Goal: Task Accomplishment & Management: Use online tool/utility

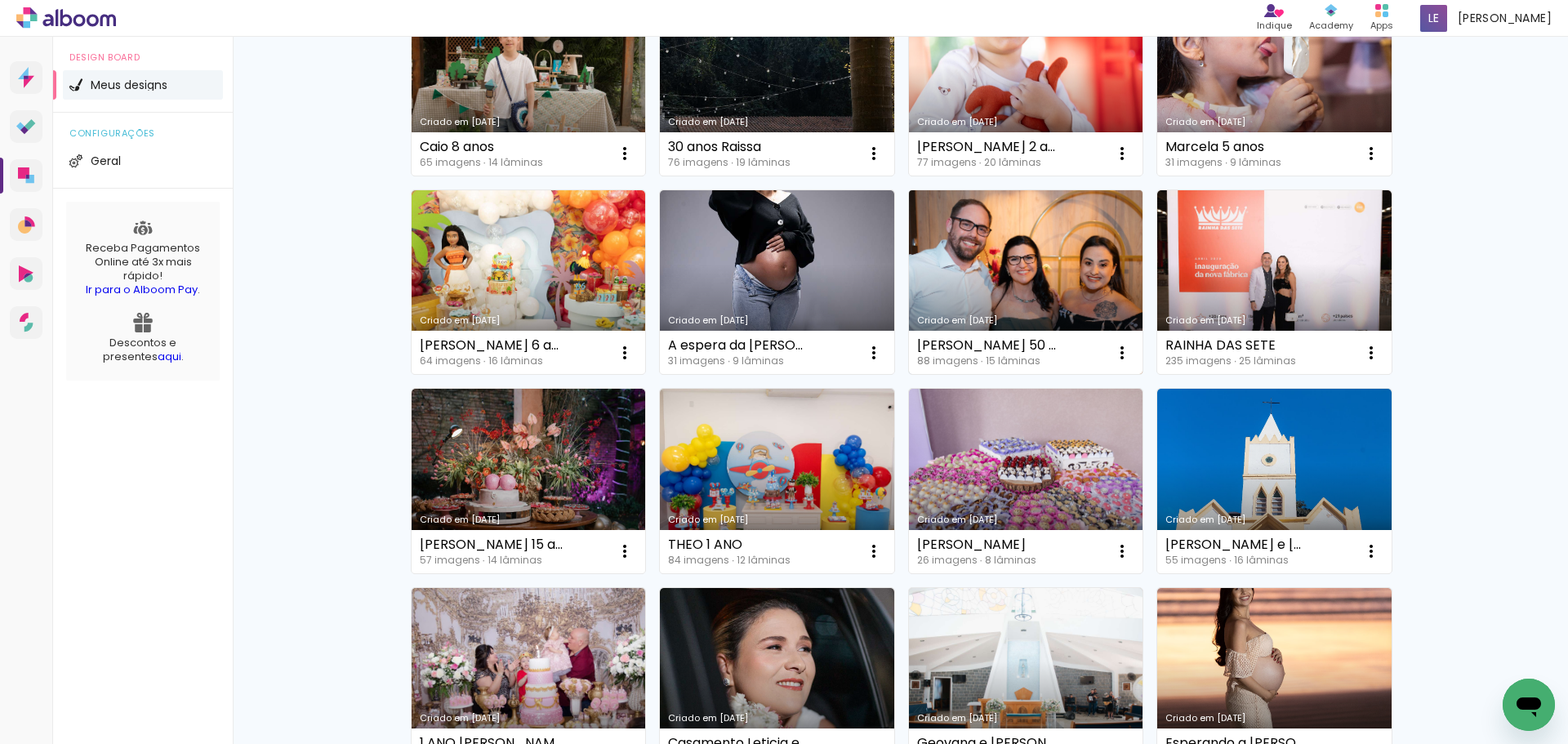
scroll to position [435, 0]
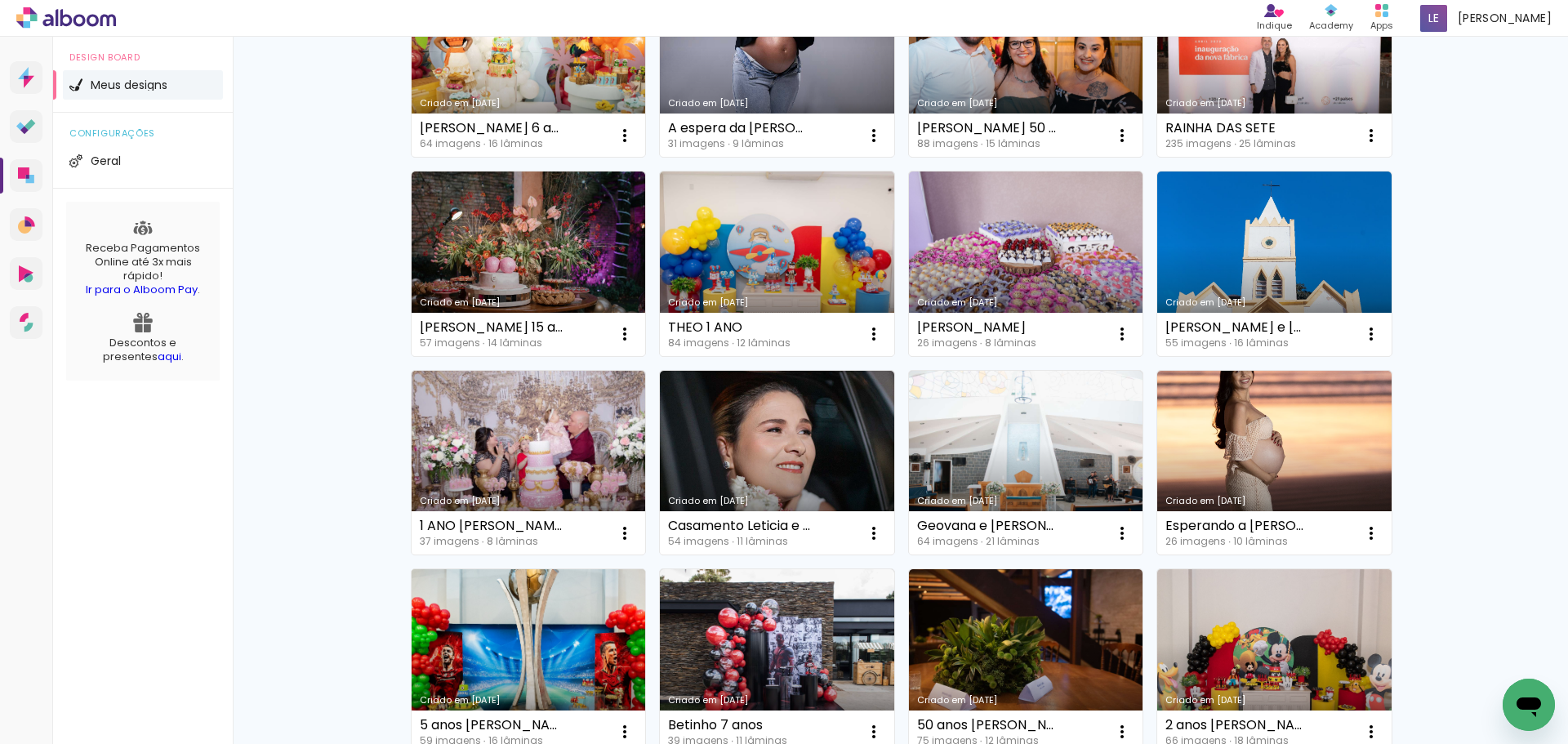
click at [463, 614] on link "Criado em [DATE]" at bounding box center [529, 661] width 235 height 185
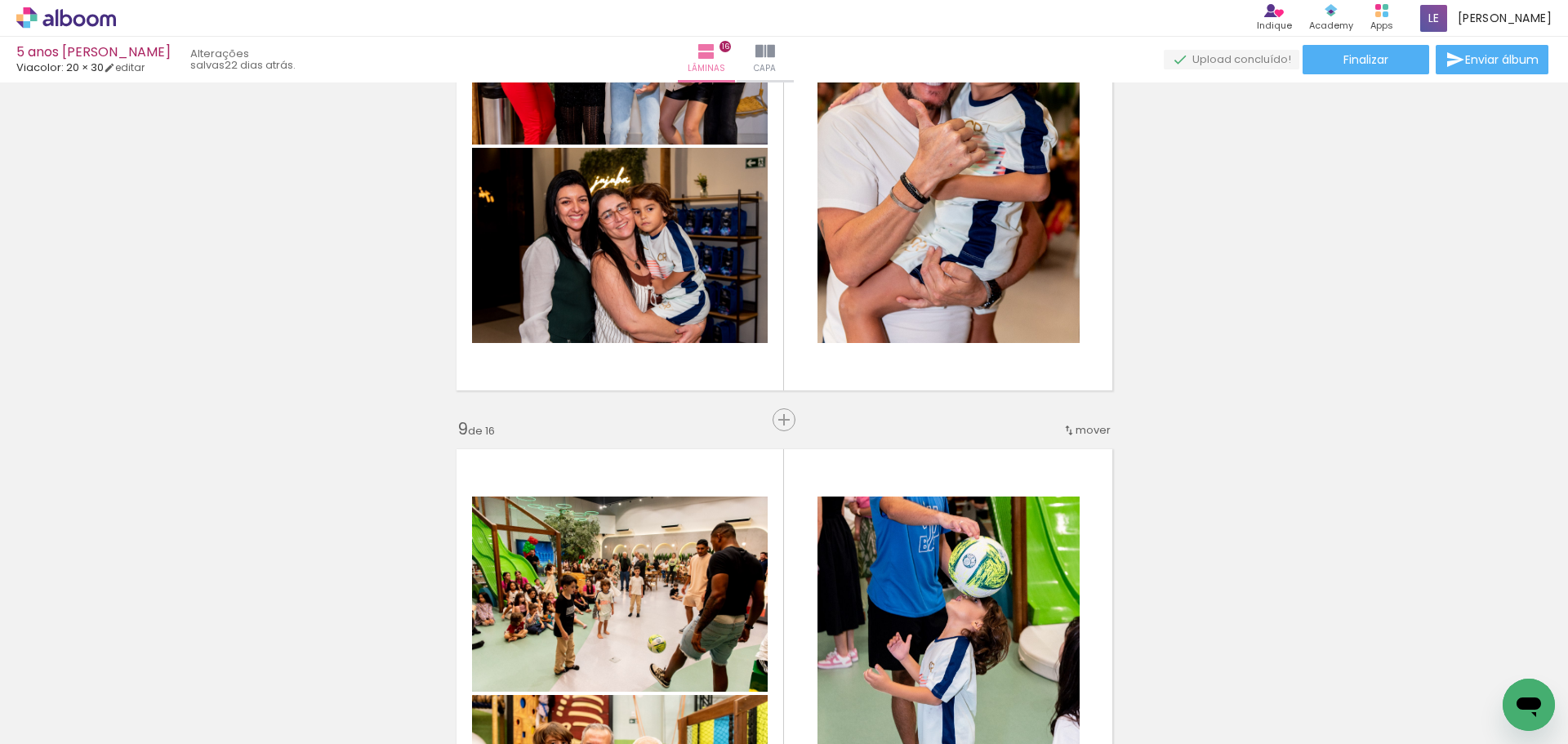
scroll to position [3921, 0]
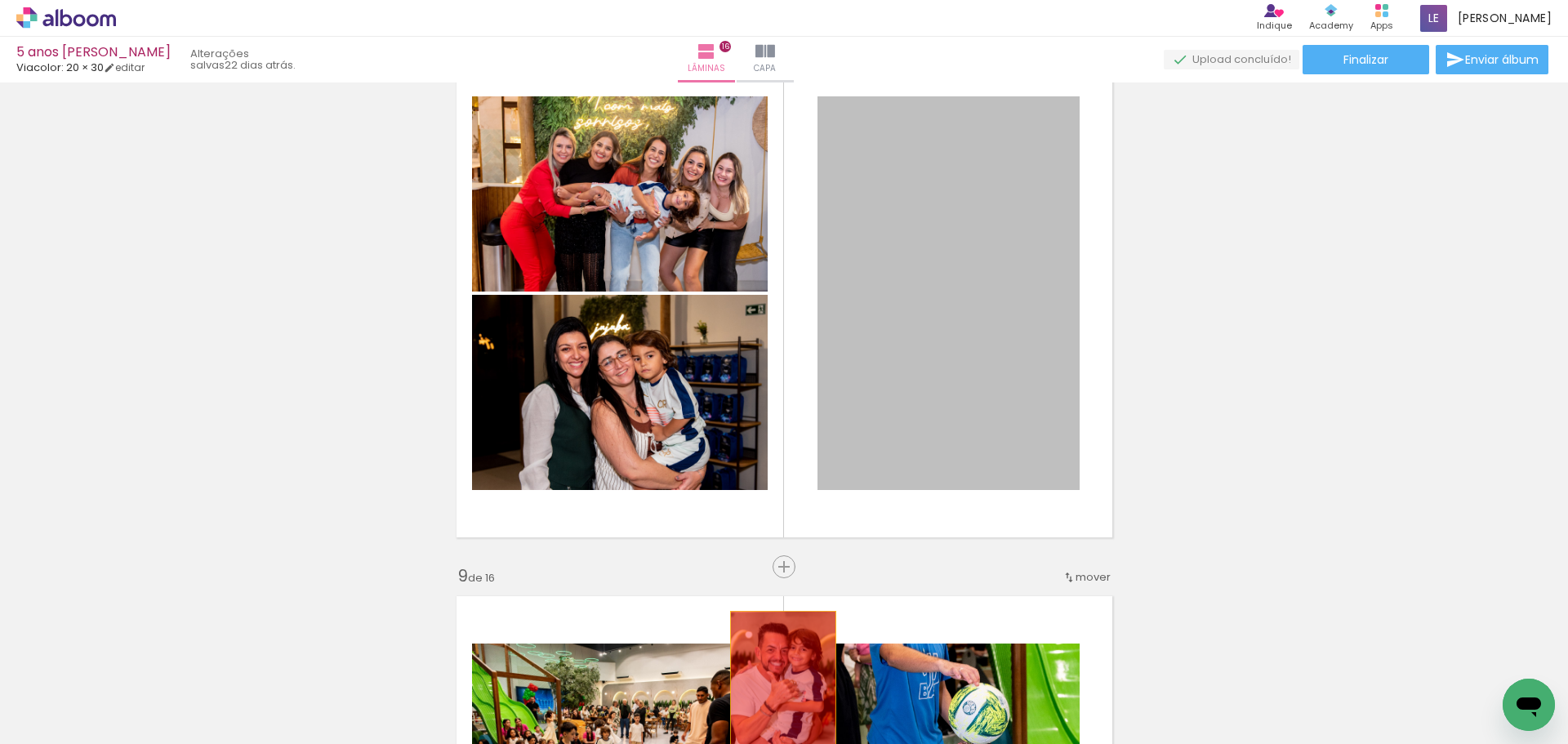
drag, startPoint x: 913, startPoint y: 300, endPoint x: 776, endPoint y: 691, distance: 414.3
click at [776, 691] on quentale-workspace at bounding box center [784, 372] width 1568 height 744
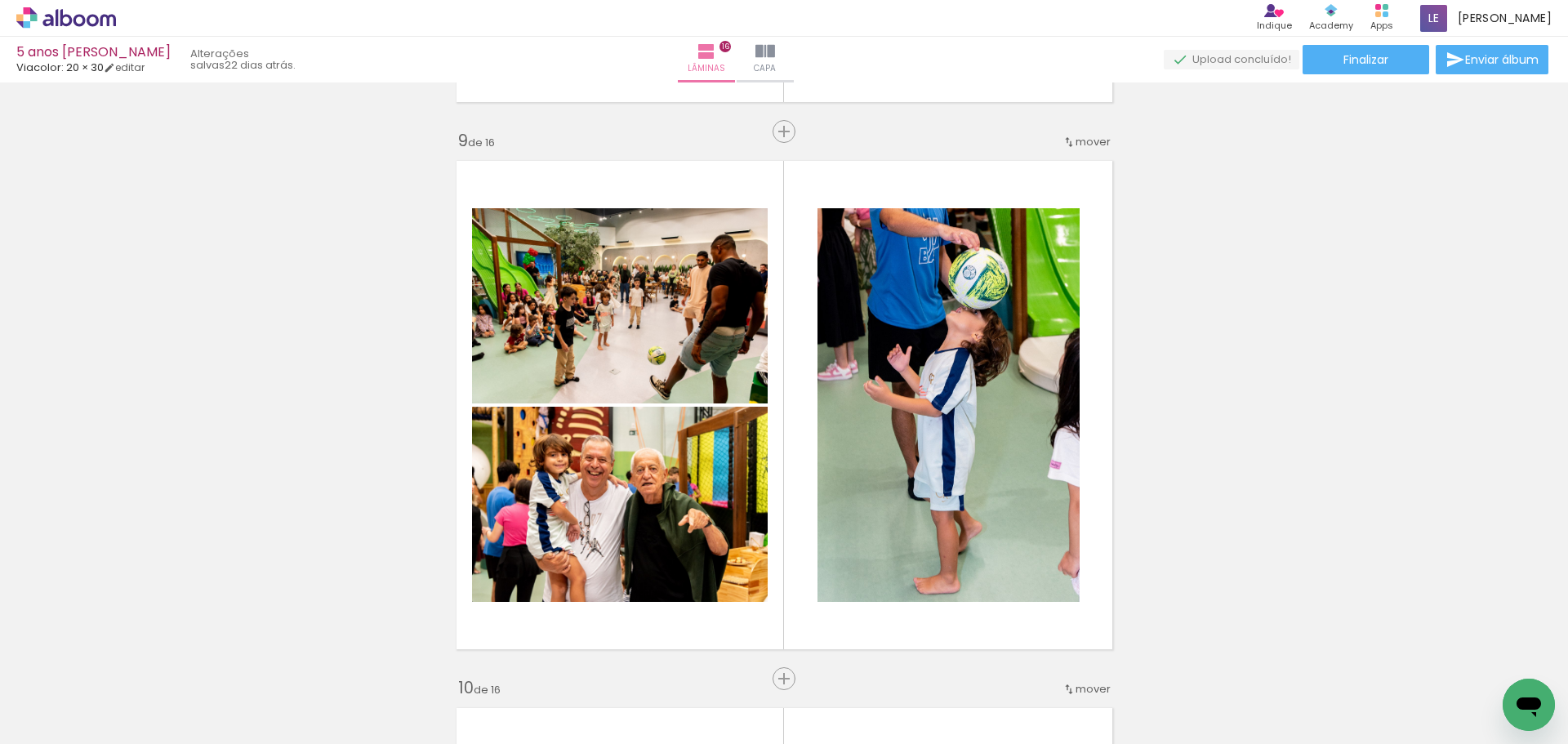
scroll to position [0, 1250]
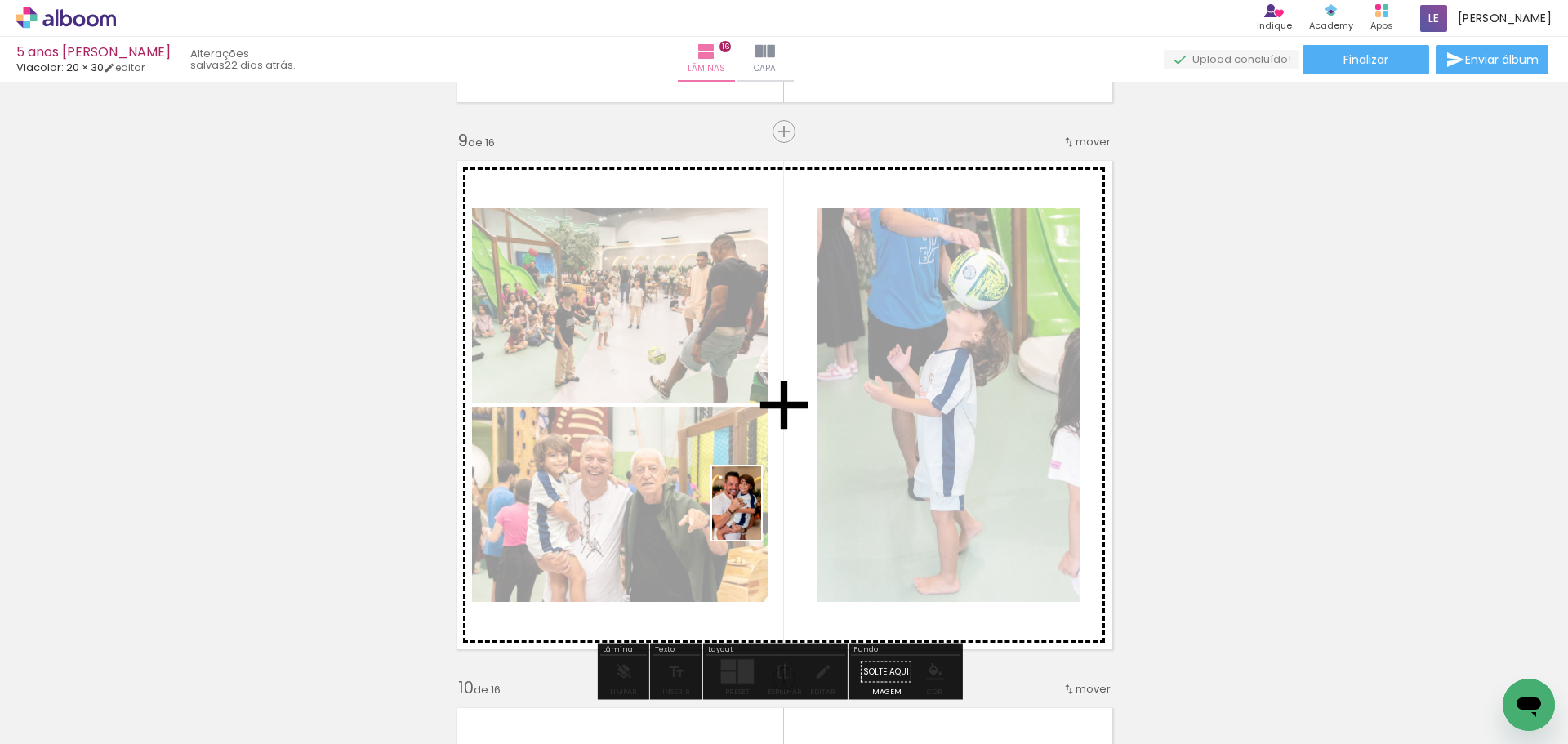
drag, startPoint x: 1029, startPoint y: 694, endPoint x: 761, endPoint y: 515, distance: 322.3
click at [761, 515] on quentale-workspace at bounding box center [784, 372] width 1568 height 744
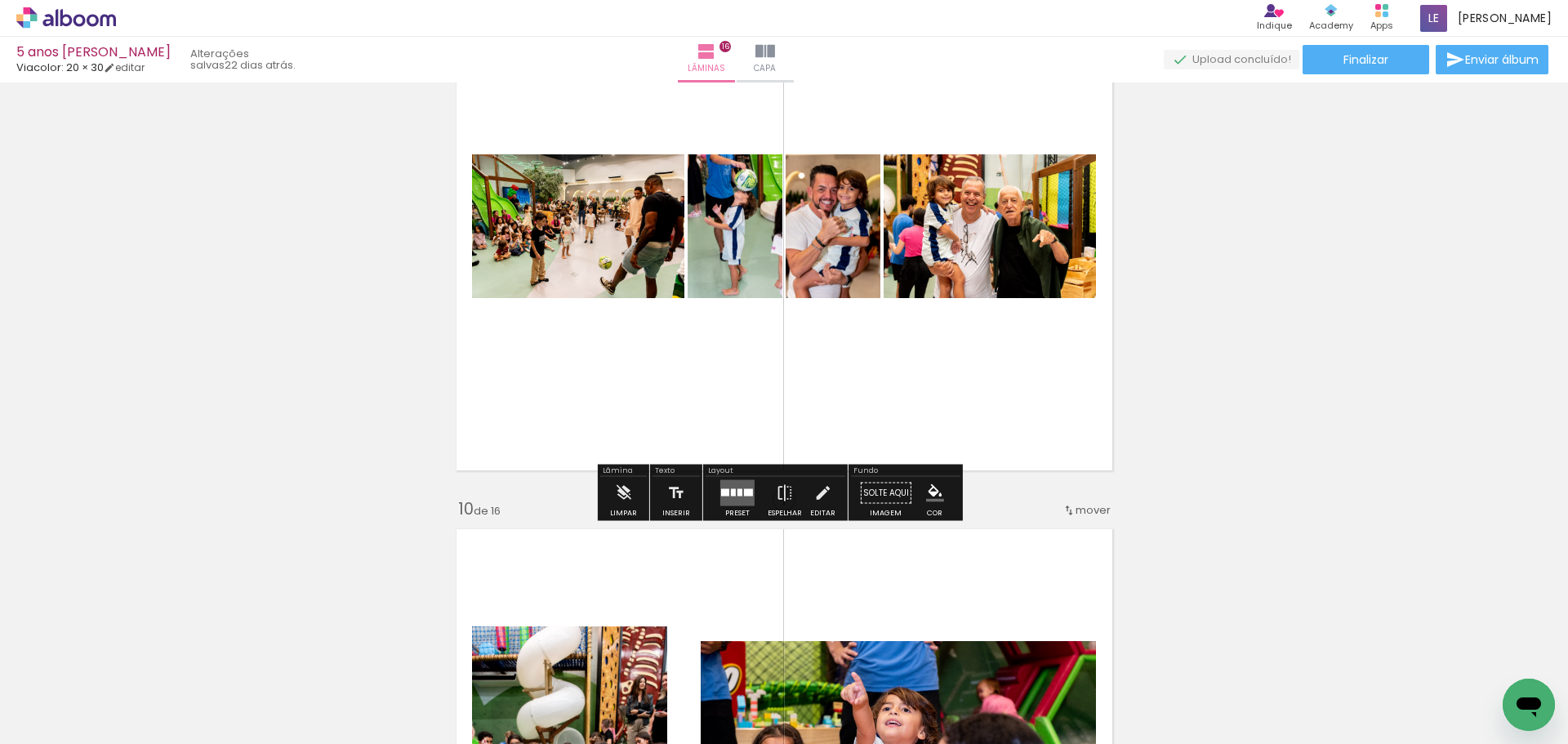
scroll to position [4575, 0]
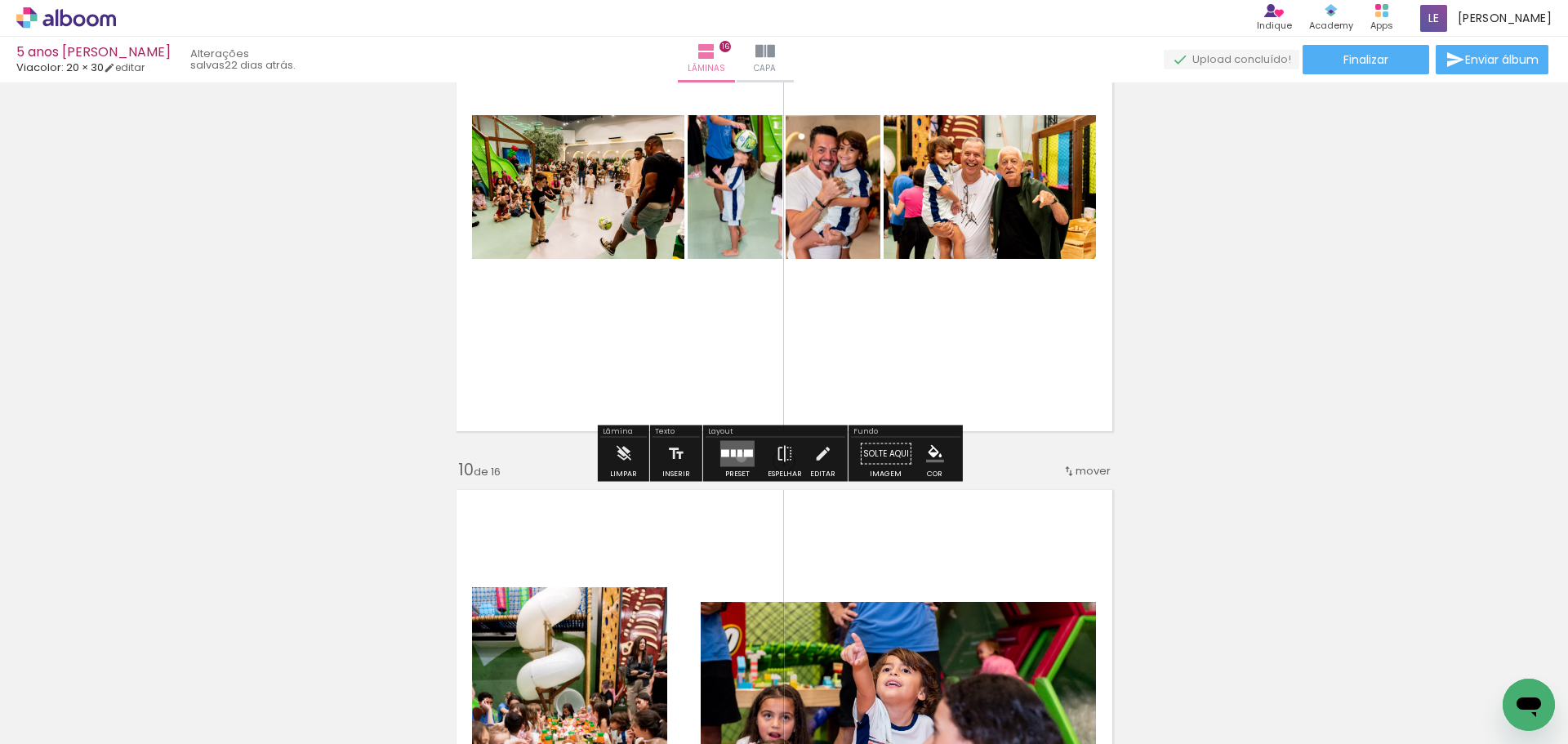
drag, startPoint x: 738, startPoint y: 457, endPoint x: 753, endPoint y: 454, distance: 15.3
click at [735, 458] on quentale-layouter at bounding box center [737, 454] width 35 height 26
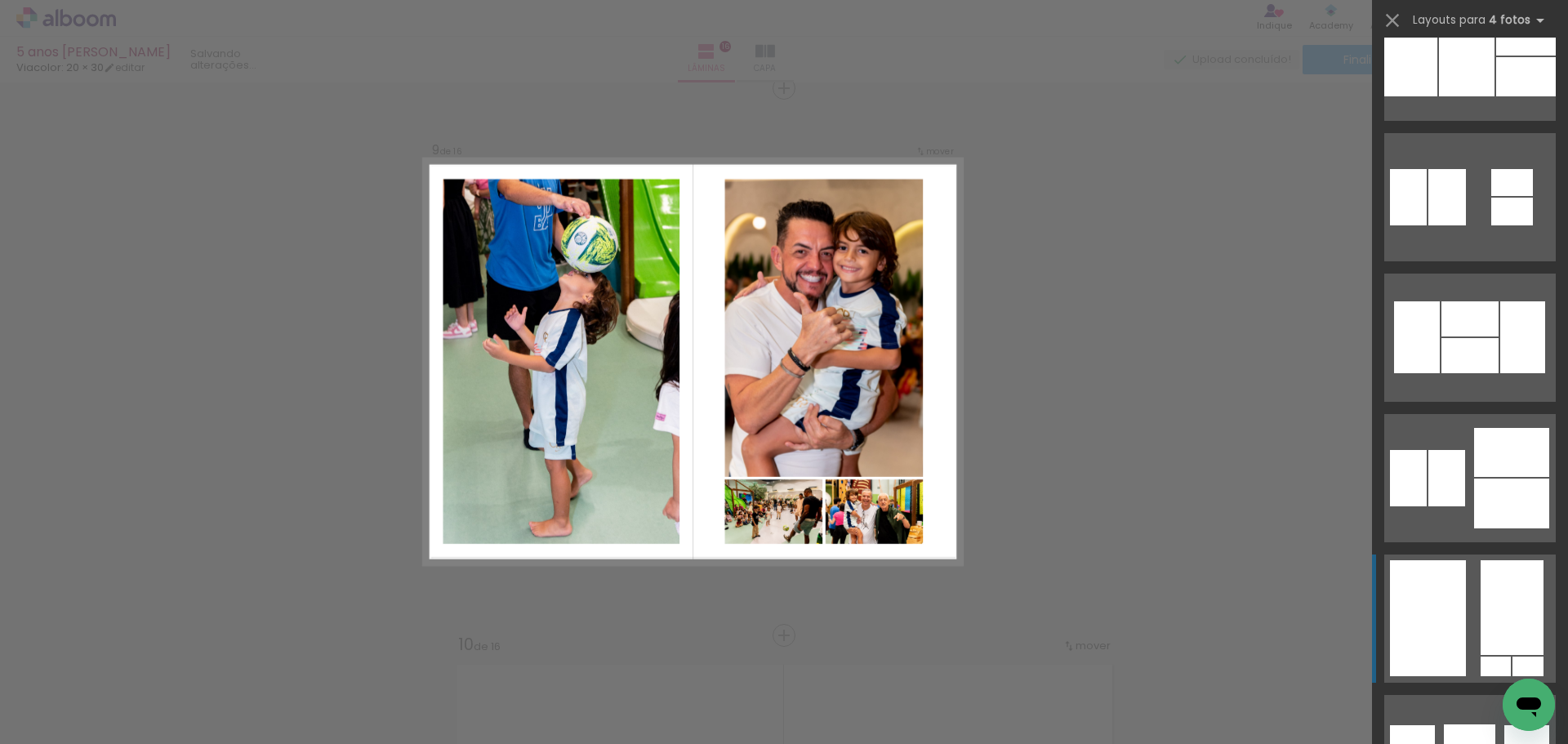
scroll to position [2179, 0]
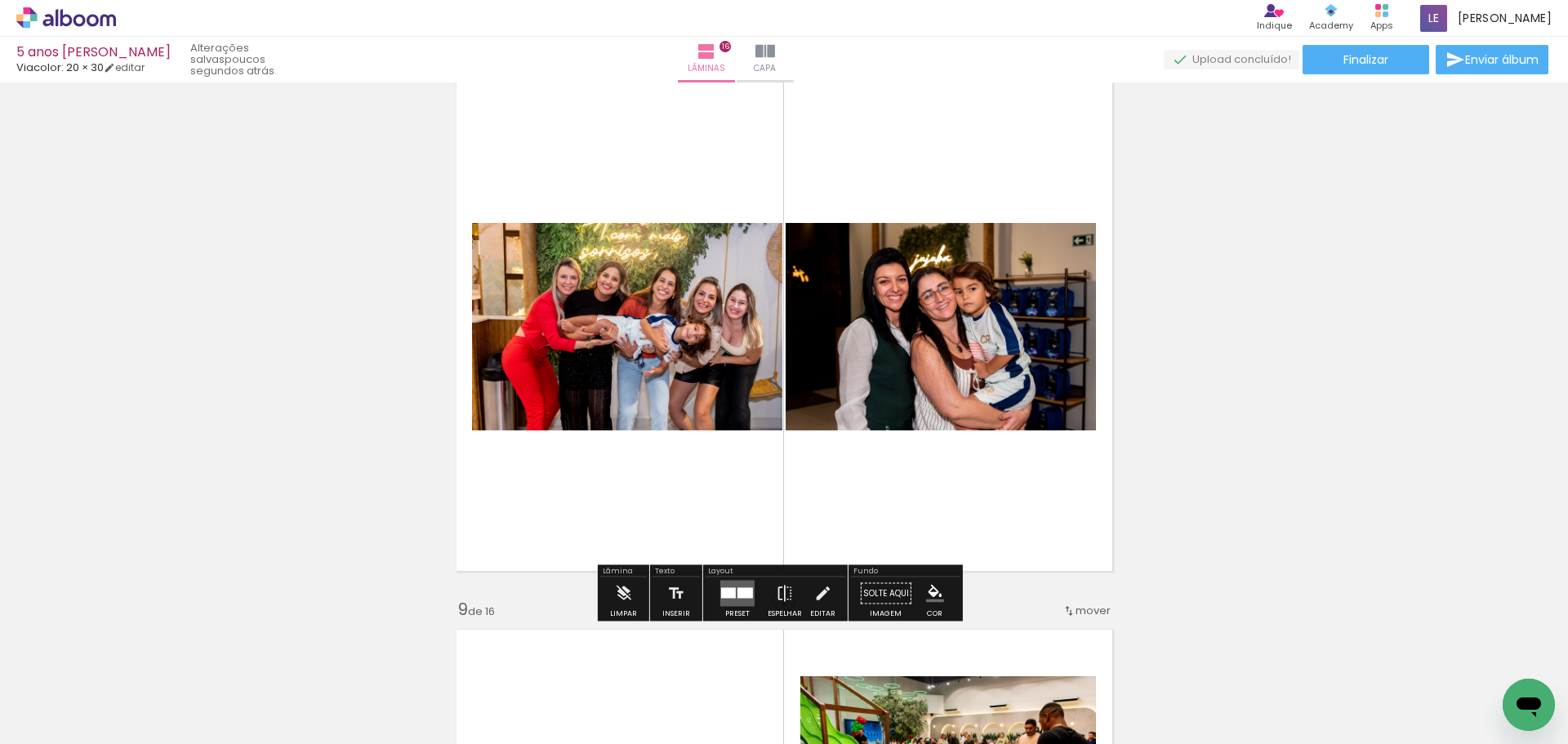
scroll to position [3965, 0]
